Goal: Task Accomplishment & Management: Manage account settings

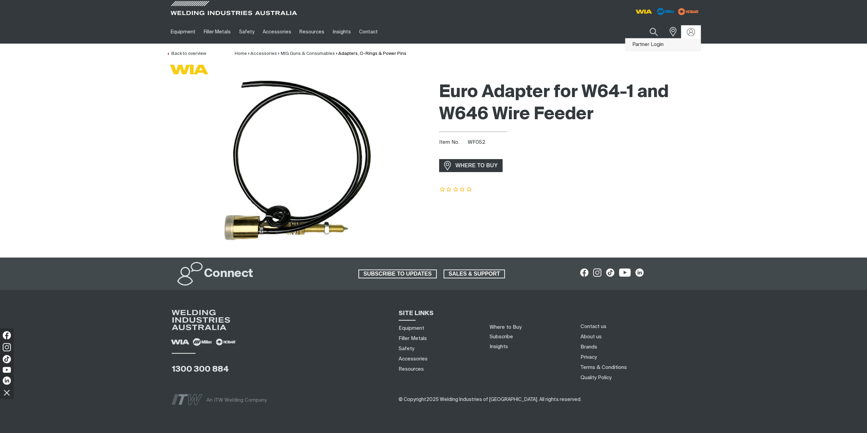
click at [673, 45] on link "Partner Login" at bounding box center [662, 44] width 75 height 13
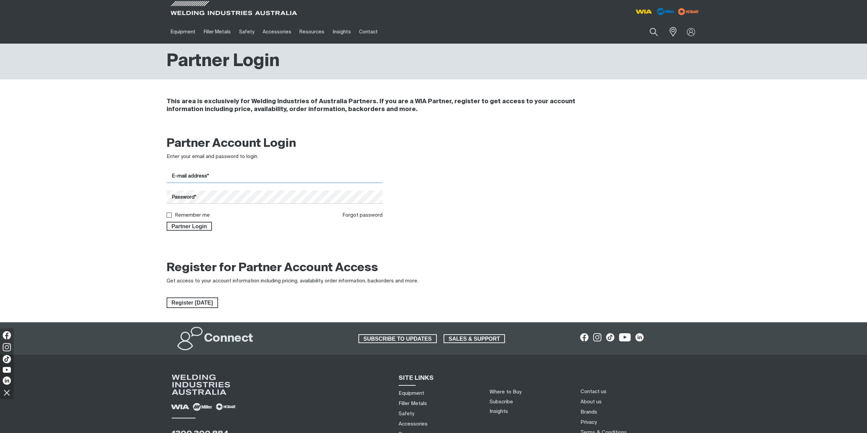
drag, startPoint x: 189, startPoint y: 179, endPoint x: 198, endPoint y: 185, distance: 10.4
click at [189, 179] on input "E-mail address*" at bounding box center [275, 176] width 216 height 13
type input "[EMAIL_ADDRESS][DOMAIN_NAME]"
click at [191, 214] on label "Remember me" at bounding box center [192, 215] width 35 height 5
click at [171, 214] on input "Remember me" at bounding box center [169, 215] width 4 height 4
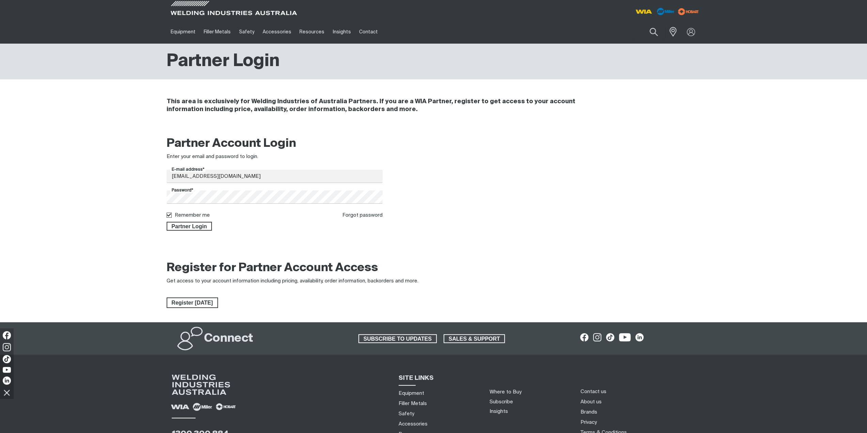
checkbox input "true"
click at [187, 227] on span "Partner Login" at bounding box center [189, 226] width 44 height 9
